Goal: Information Seeking & Learning: Learn about a topic

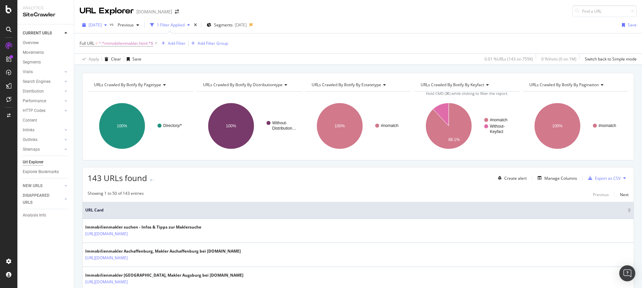
click at [110, 28] on div "[DATE]" at bounding box center [95, 25] width 30 height 10
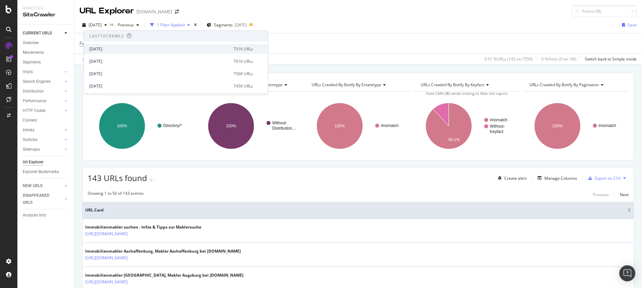
click at [121, 51] on div "[DATE]" at bounding box center [159, 49] width 140 height 6
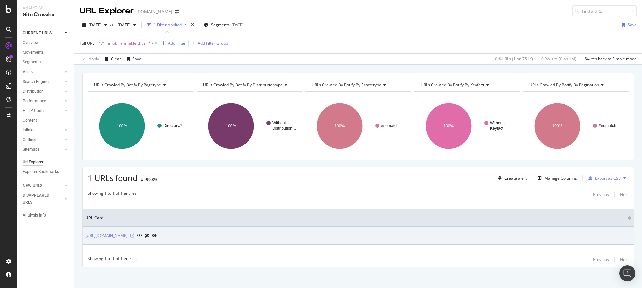
click at [134, 237] on icon at bounding box center [132, 236] width 4 height 4
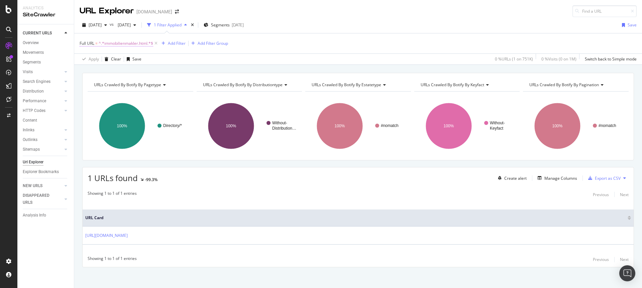
click at [145, 44] on span "^.*immobilienmakler.html.*$" at bounding box center [126, 43] width 55 height 9
drag, startPoint x: 141, startPoint y: 71, endPoint x: 149, endPoint y: 73, distance: 8.3
click at [149, 73] on div "immobilienmakler.html" at bounding box center [122, 71] width 74 height 11
type input "/makler"
click at [157, 87] on div "Apply" at bounding box center [154, 86] width 10 height 6
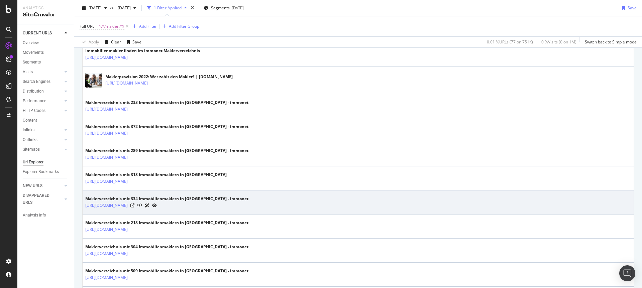
scroll to position [267, 0]
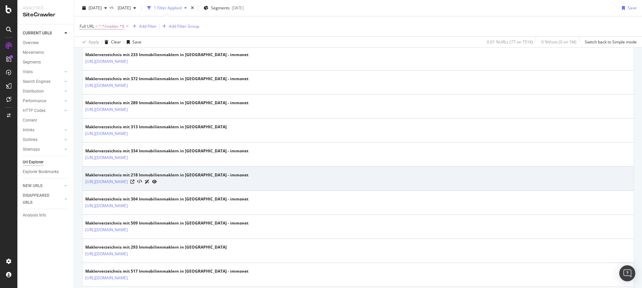
click at [157, 181] on icon at bounding box center [154, 182] width 5 height 4
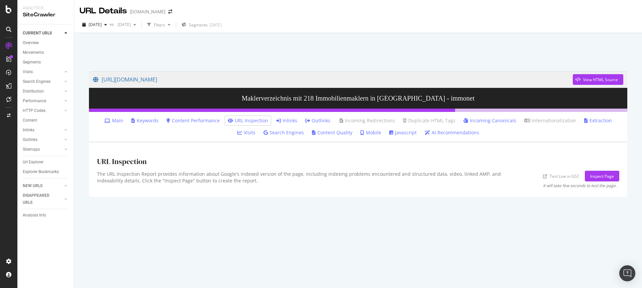
click at [305, 120] on link "Outlinks" at bounding box center [317, 120] width 25 height 7
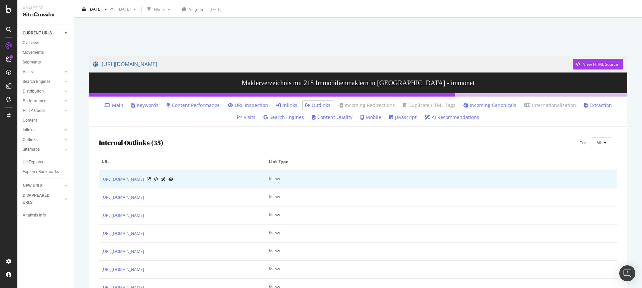
scroll to position [18, 0]
